Goal: Check status: Check status

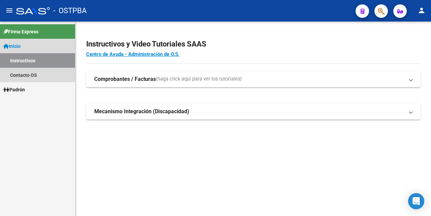
click at [21, 43] on span "Inicio" at bounding box center [11, 45] width 17 height 7
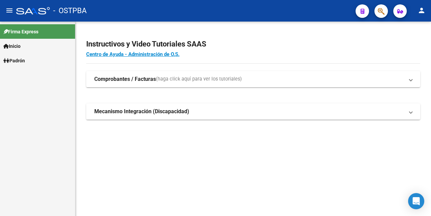
click at [21, 45] on span "Inicio" at bounding box center [11, 45] width 17 height 7
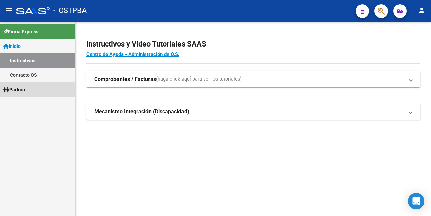
click at [25, 88] on span "Padrón" at bounding box center [14, 89] width 22 height 7
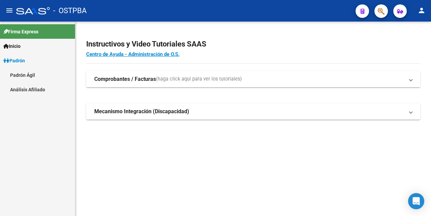
click at [31, 88] on link "Análisis Afiliado" at bounding box center [37, 89] width 75 height 14
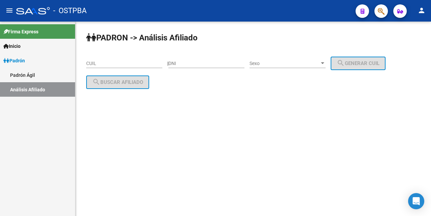
click at [89, 64] on input "CUIL" at bounding box center [124, 64] width 76 height 6
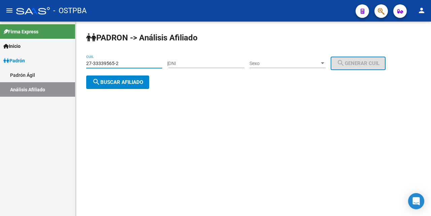
type input "27-33339565-2"
click at [334, 61] on div "| DNI Sexo Sexo search Generar CUIL" at bounding box center [278, 63] width 223 height 5
click at [326, 65] on div at bounding box center [323, 63] width 6 height 5
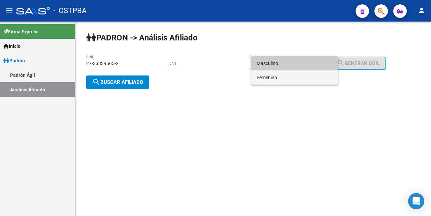
click at [282, 79] on span "Femenino" at bounding box center [295, 77] width 76 height 14
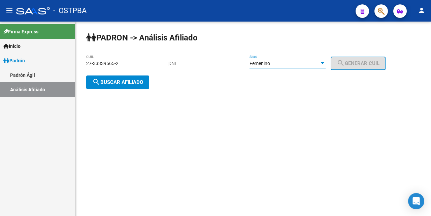
click at [128, 83] on span "search Buscar afiliado" at bounding box center [117, 82] width 51 height 6
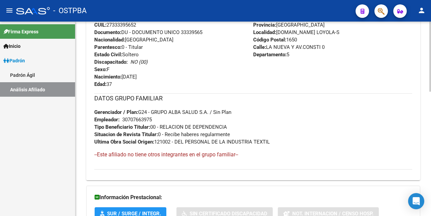
scroll to position [345, 0]
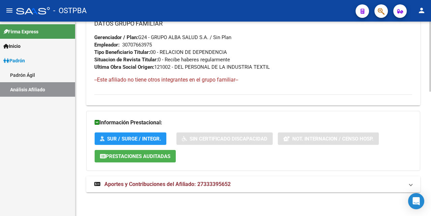
click at [163, 182] on span "Aportes y Contribuciones del Afiliado: 27333395652" at bounding box center [167, 184] width 126 height 6
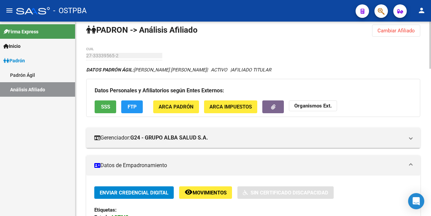
scroll to position [0, 0]
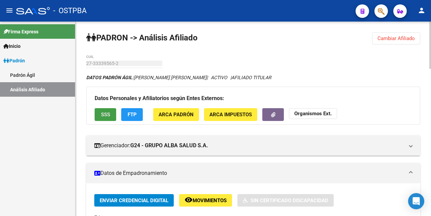
click at [99, 113] on button "SSS" at bounding box center [106, 114] width 22 height 12
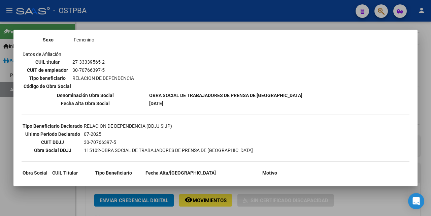
scroll to position [101, 0]
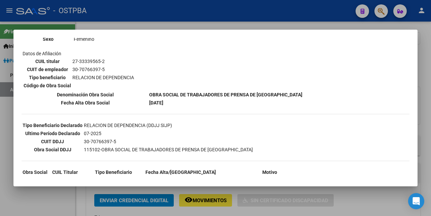
click at [225, 25] on div at bounding box center [215, 108] width 431 height 216
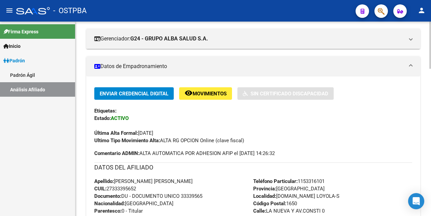
scroll to position [67, 0]
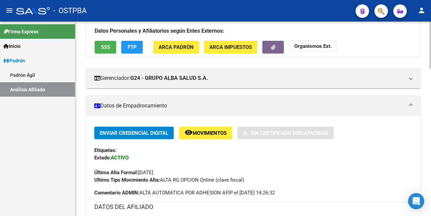
click at [110, 47] on span "SSS" at bounding box center [105, 47] width 9 height 6
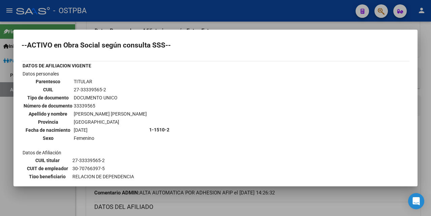
scroll to position [0, 0]
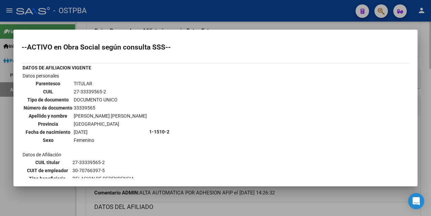
click at [225, 26] on div at bounding box center [215, 108] width 431 height 216
